Goal: Find specific page/section: Find specific page/section

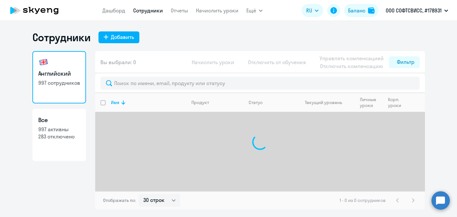
select select "30"
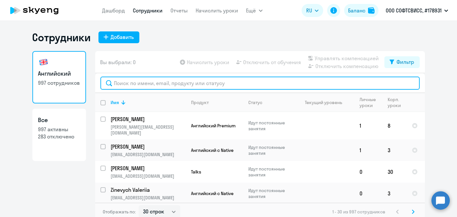
click at [188, 83] on input "text" at bounding box center [259, 83] width 319 height 13
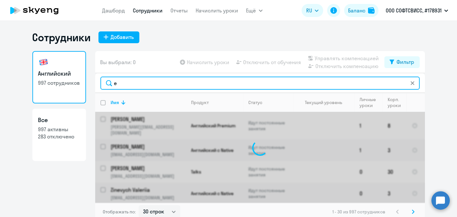
type input "el"
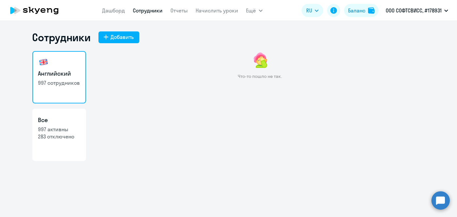
click at [144, 11] on link "Сотрудники" at bounding box center [148, 10] width 30 height 7
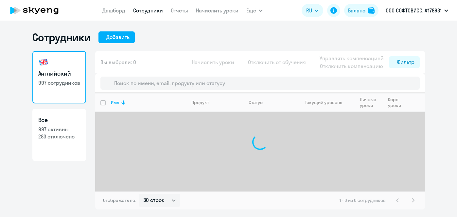
select select "30"
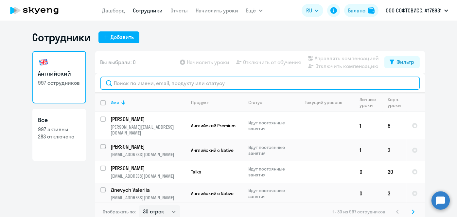
click at [214, 87] on input "text" at bounding box center [259, 83] width 319 height 13
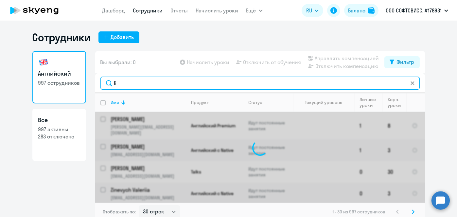
type input "l"
type input "eliz"
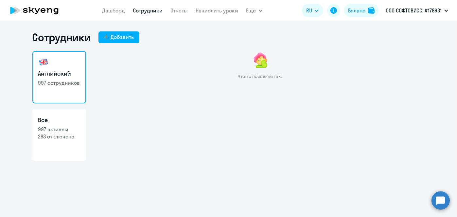
click at [150, 12] on link "Сотрудники" at bounding box center [148, 10] width 30 height 7
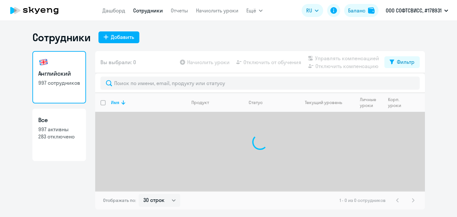
select select "30"
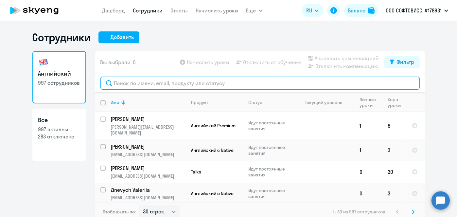
click at [178, 80] on input "text" at bounding box center [259, 83] width 319 height 13
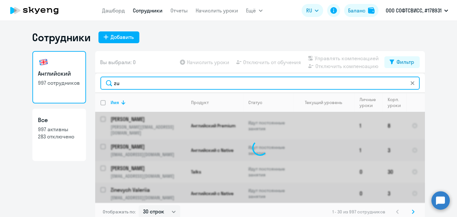
type input "zub"
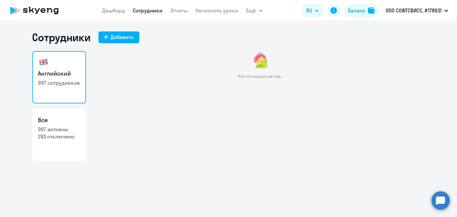
click at [154, 13] on link "Сотрудники" at bounding box center [148, 10] width 30 height 7
click at [150, 12] on link "Сотрудники" at bounding box center [148, 10] width 30 height 7
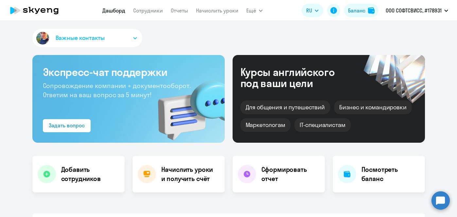
click at [149, 12] on link "Сотрудники" at bounding box center [148, 10] width 30 height 7
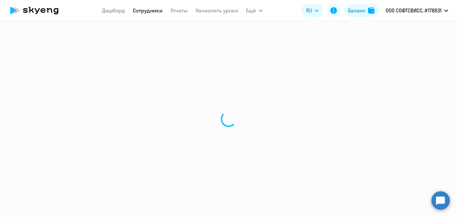
select select "30"
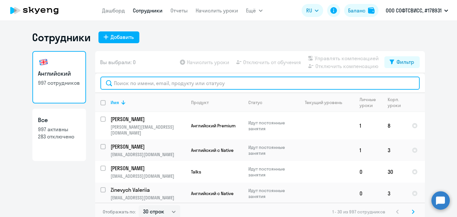
click at [201, 84] on input "text" at bounding box center [259, 83] width 319 height 13
type input "ы"
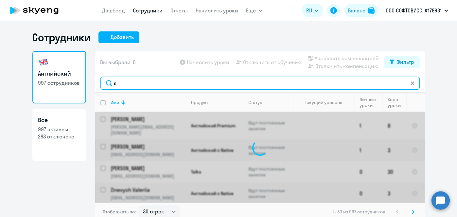
type input "su"
